Goal: Find specific page/section

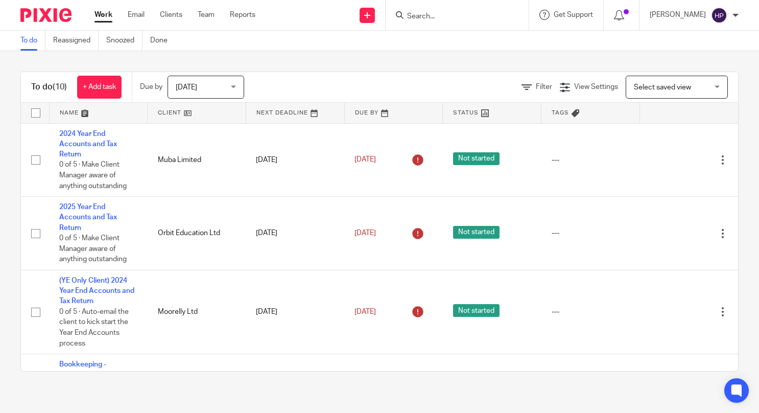
click at [453, 18] on input "Search" at bounding box center [452, 16] width 92 height 9
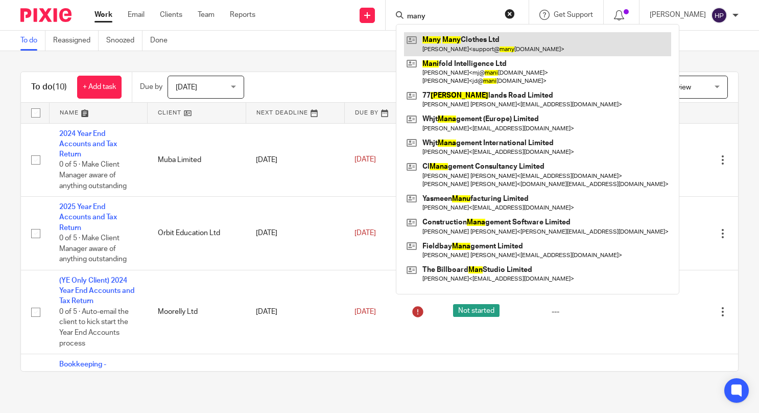
type input "many"
click at [477, 44] on link at bounding box center [537, 44] width 267 height 24
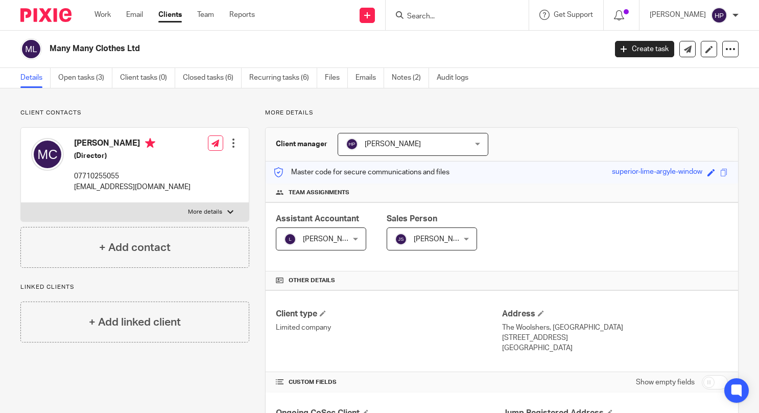
click at [480, 15] on input "Search" at bounding box center [452, 16] width 92 height 9
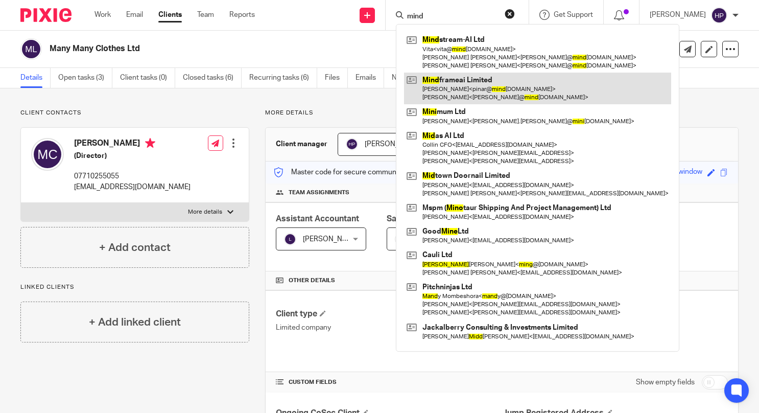
type input "mind"
click at [469, 85] on link at bounding box center [537, 89] width 267 height 32
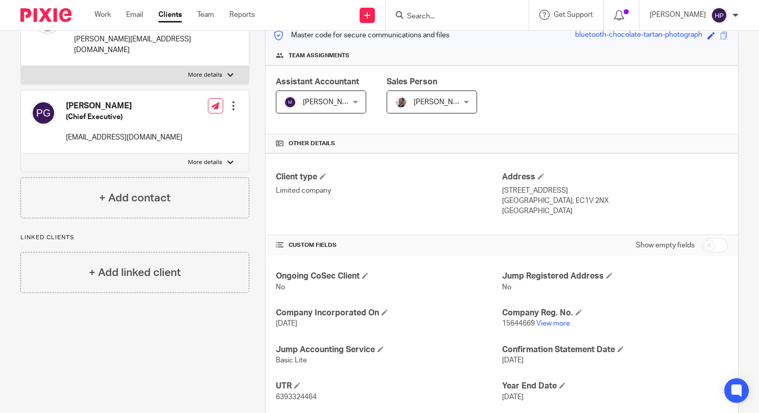
scroll to position [153, 0]
